Goal: Information Seeking & Learning: Find specific fact

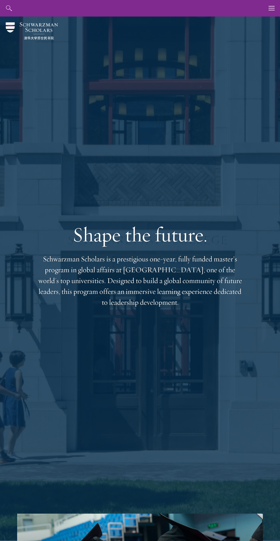
click at [258, 19] on div "Shape the future. Schwarzman Scholars is a prestigious one-year, fully funded m…" at bounding box center [139, 265] width 245 height 497
click at [252, 19] on div "Shape the future. Schwarzman Scholars is a prestigious one-year, fully funded m…" at bounding box center [139, 265] width 245 height 497
click at [258, 20] on div "Shape the future. Schwarzman Scholars is a prestigious one-year, fully funded m…" at bounding box center [139, 265] width 245 height 497
click at [271, 10] on use "button" at bounding box center [271, 8] width 6 height 4
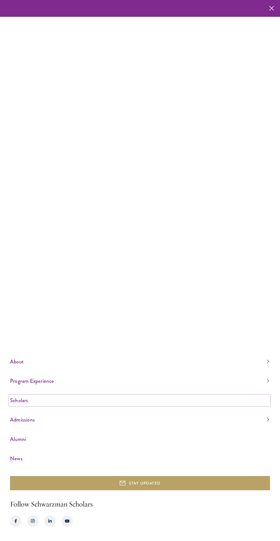
click at [32, 405] on link "Scholars" at bounding box center [139, 400] width 259 height 9
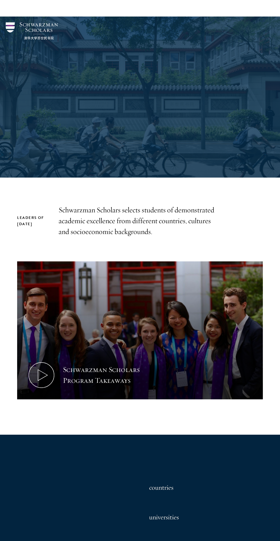
scroll to position [422, 0]
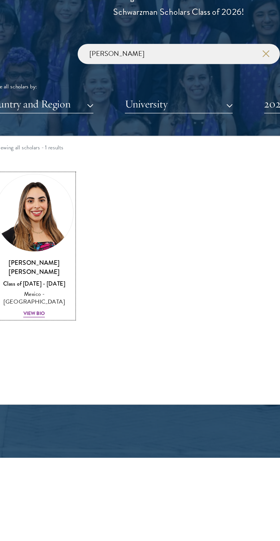
click at [40, 375] on img at bounding box center [47, 385] width 49 height 49
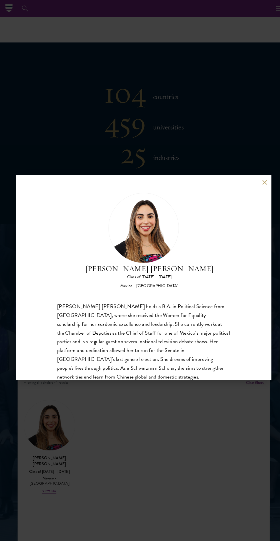
scroll to position [391, 0]
click at [242, 184] on div "[PERSON_NAME] [PERSON_NAME] Class of [DATE] - [DATE] [GEOGRAPHIC_DATA] - [GEOGR…" at bounding box center [140, 271] width 248 height 200
click at [257, 178] on button at bounding box center [257, 177] width 5 height 5
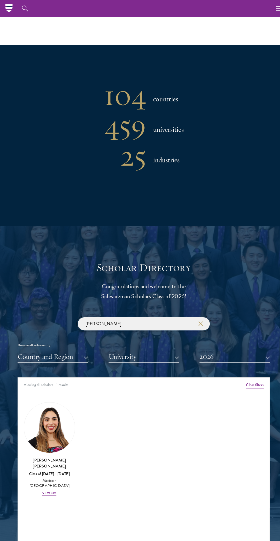
click at [128, 318] on input "[PERSON_NAME]" at bounding box center [140, 315] width 128 height 13
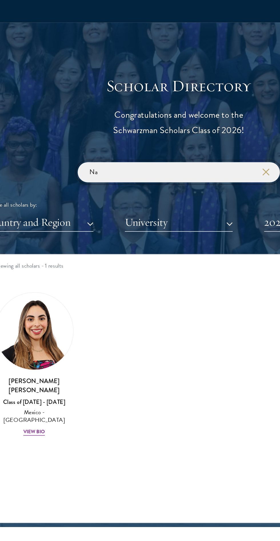
type input "N"
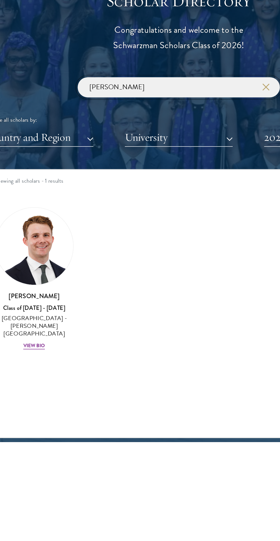
type input "[PERSON_NAME]"
click at [51, 418] on img at bounding box center [47, 416] width 49 height 49
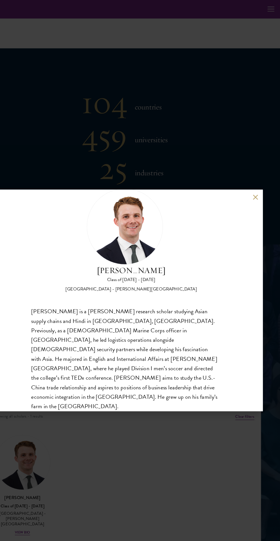
scroll to position [391, 0]
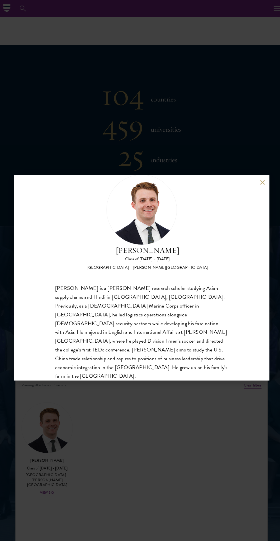
click at [241, 178] on div "[PERSON_NAME] Class of [DATE] - [DATE] [GEOGRAPHIC_DATA] - [PERSON_NAME][GEOGRA…" at bounding box center [140, 271] width 248 height 200
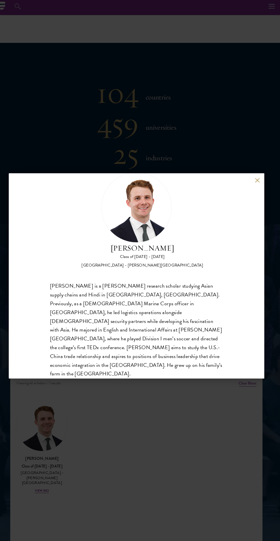
click at [141, 470] on div "[PERSON_NAME] Class of [DATE] - [DATE] [GEOGRAPHIC_DATA] - [PERSON_NAME][GEOGRA…" at bounding box center [140, 270] width 280 height 541
